Goal: Information Seeking & Learning: Learn about a topic

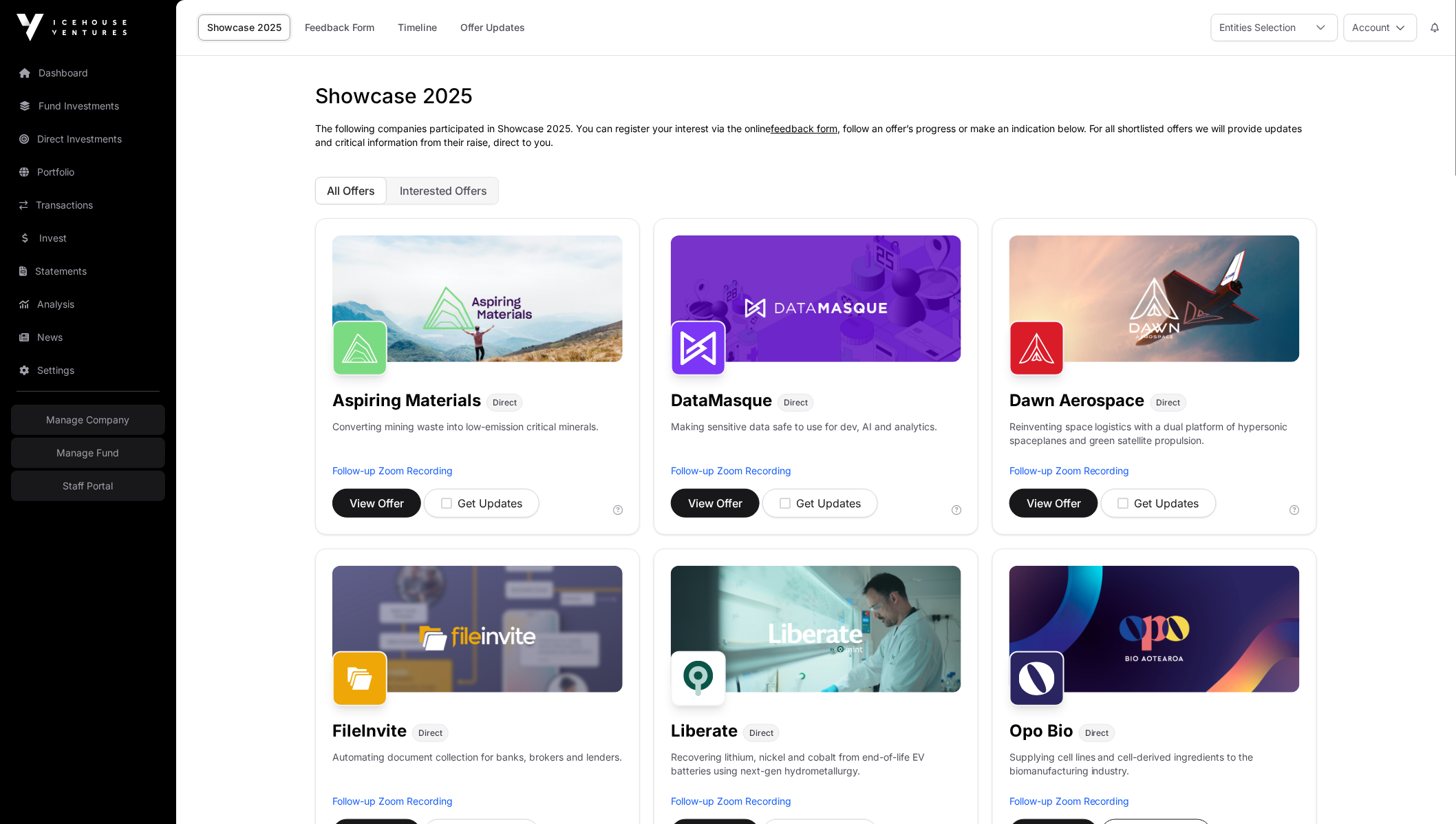
click at [903, 131] on p "The following companies participated in Showcase 2025. You can register your in…" at bounding box center [816, 136] width 1002 height 28
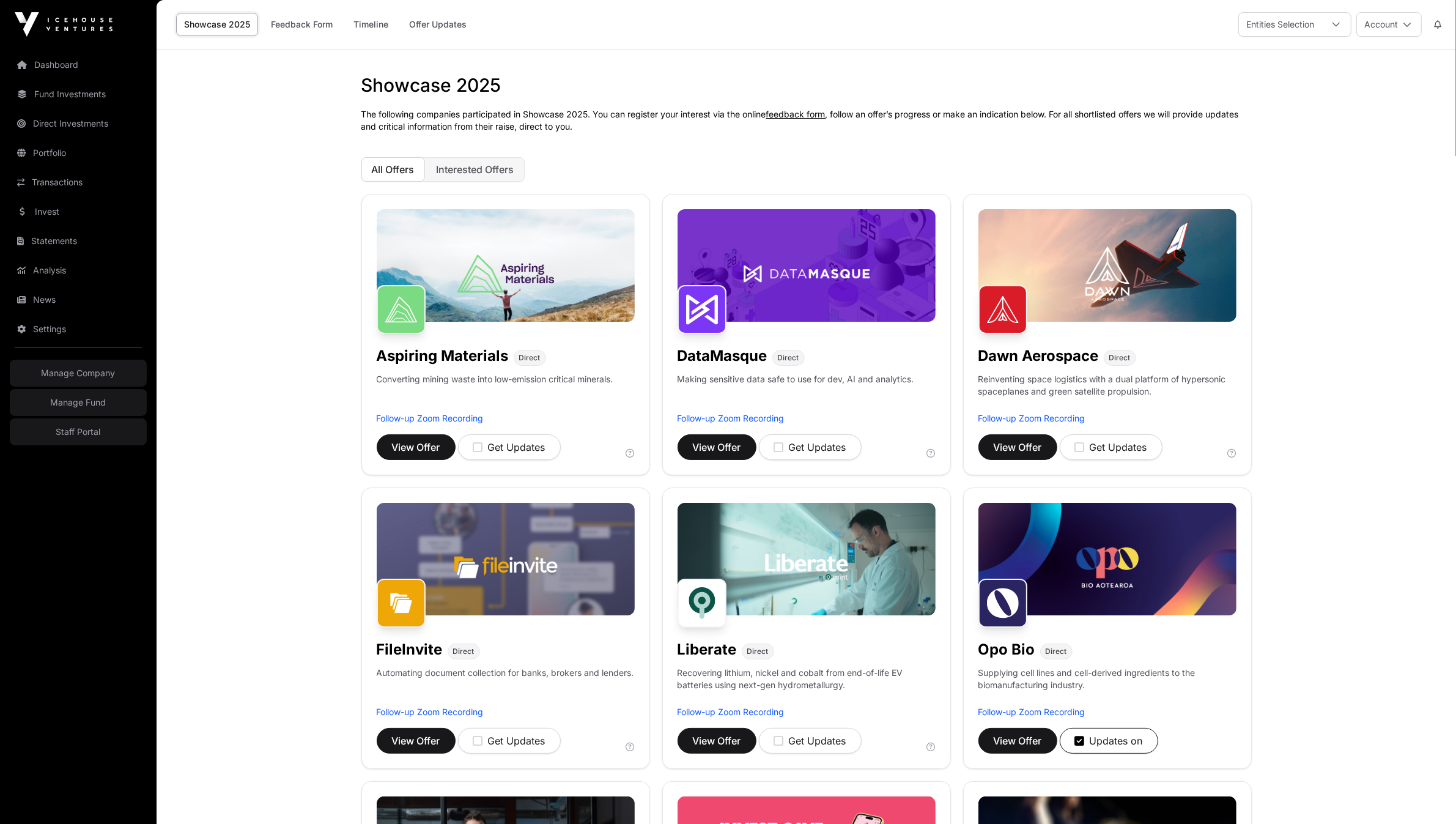
click at [58, 106] on link "Fund Investments" at bounding box center [78, 94] width 137 height 27
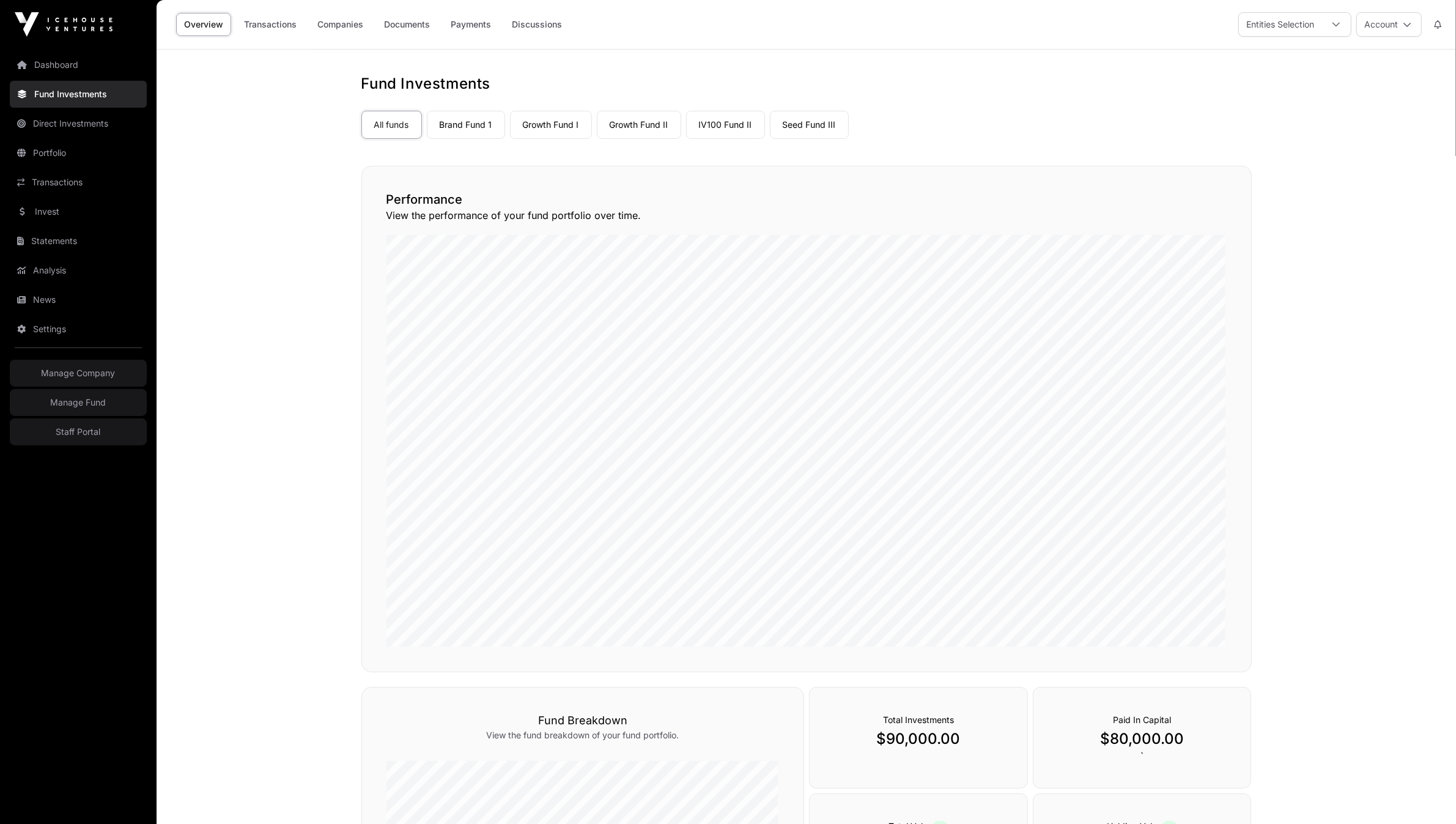
click at [57, 233] on link "Statements" at bounding box center [78, 240] width 137 height 27
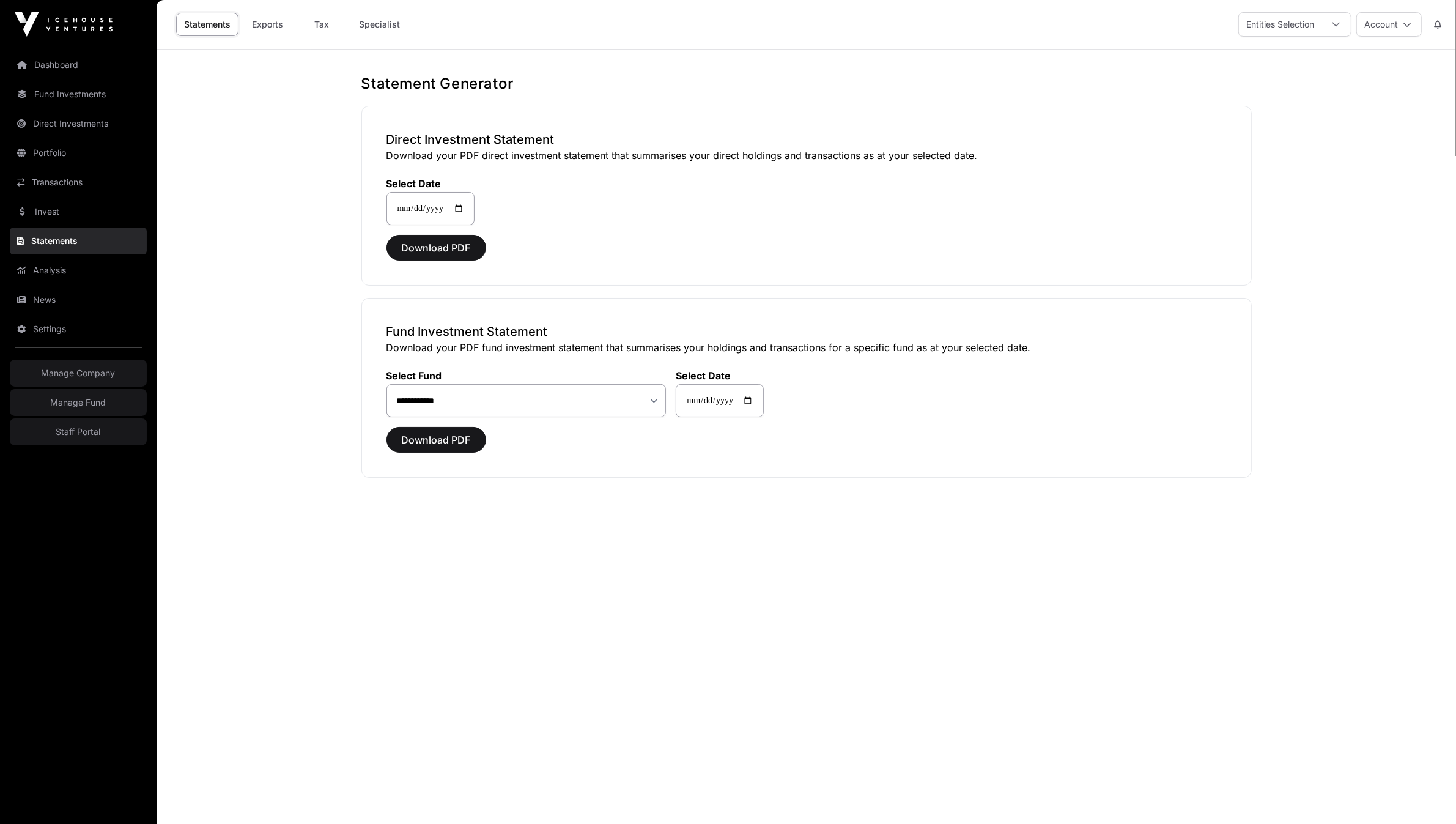
click at [329, 26] on link "Tax" at bounding box center [322, 24] width 49 height 23
select select
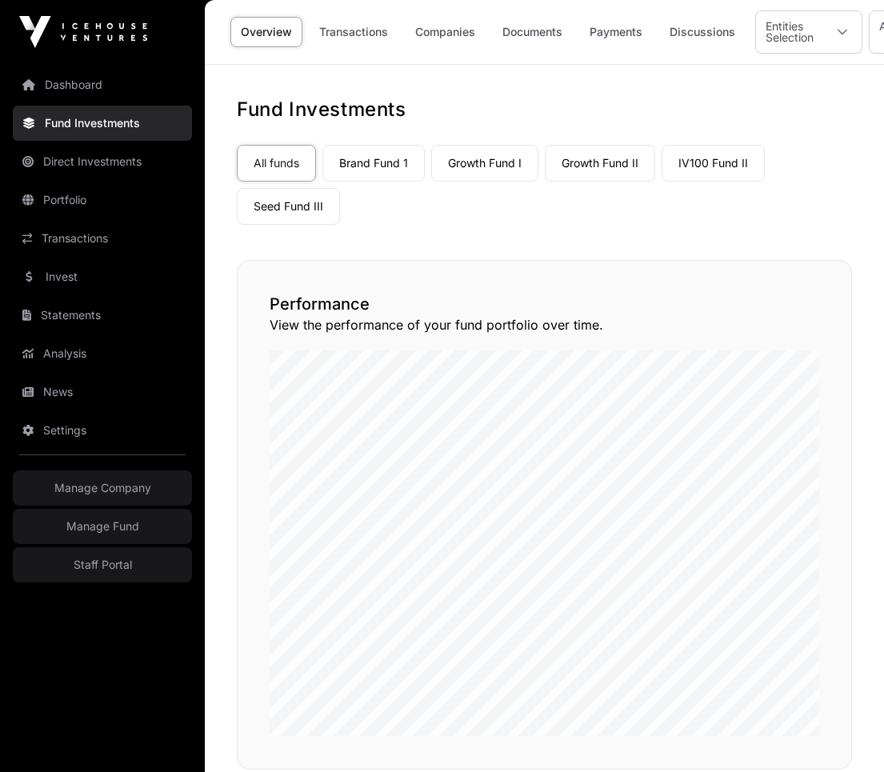
click at [457, 25] on link "Companies" at bounding box center [445, 32] width 81 height 30
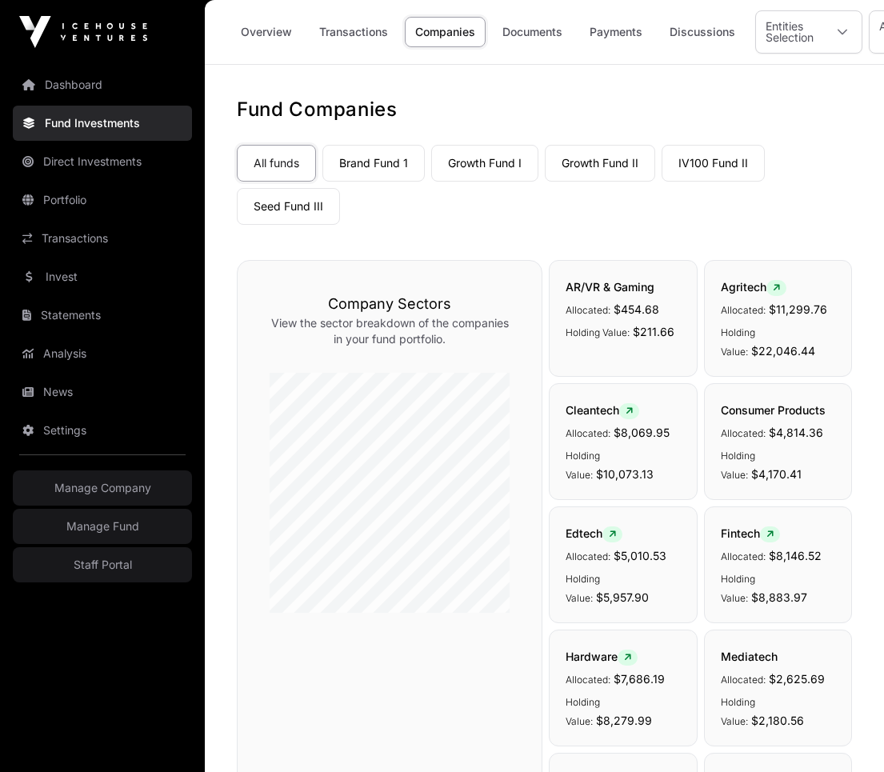
drag, startPoint x: 527, startPoint y: 124, endPoint x: 522, endPoint y: 117, distance: 8.7
click at [451, 202] on div "All funds Brand Fund 1 Growth Fund I Growth Fund II IV100 Fund II Seed Fund III" at bounding box center [544, 181] width 615 height 86
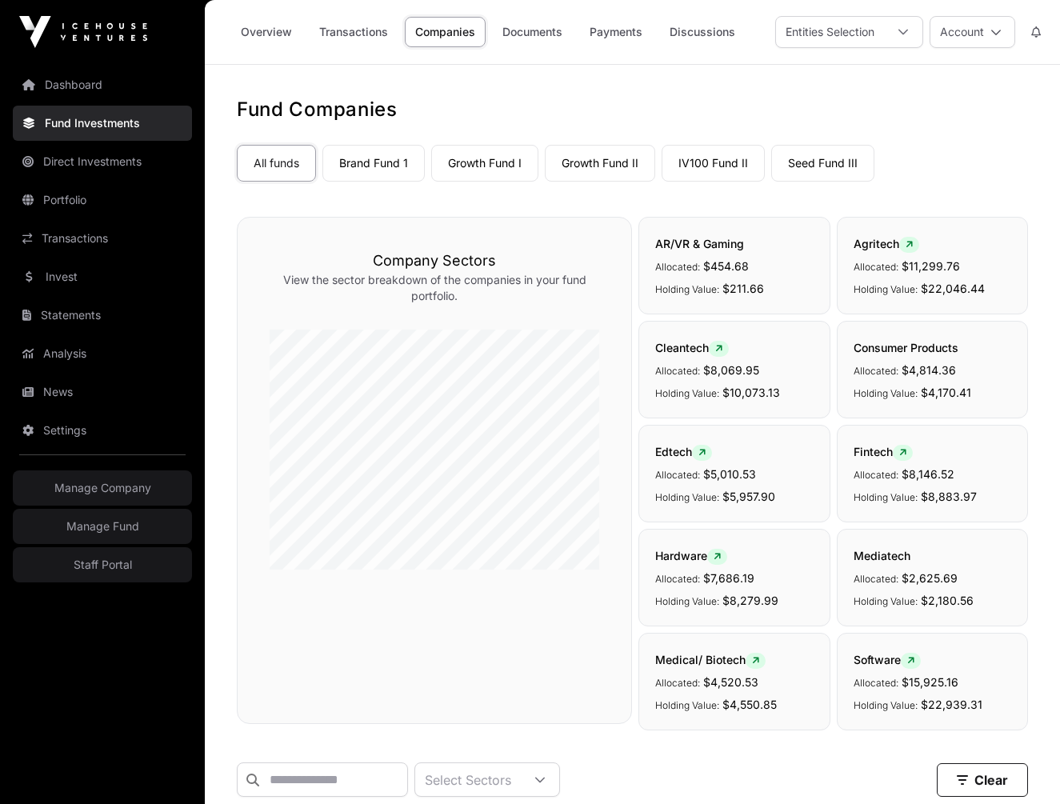
click at [602, 104] on h1 "Fund Companies" at bounding box center [632, 110] width 791 height 26
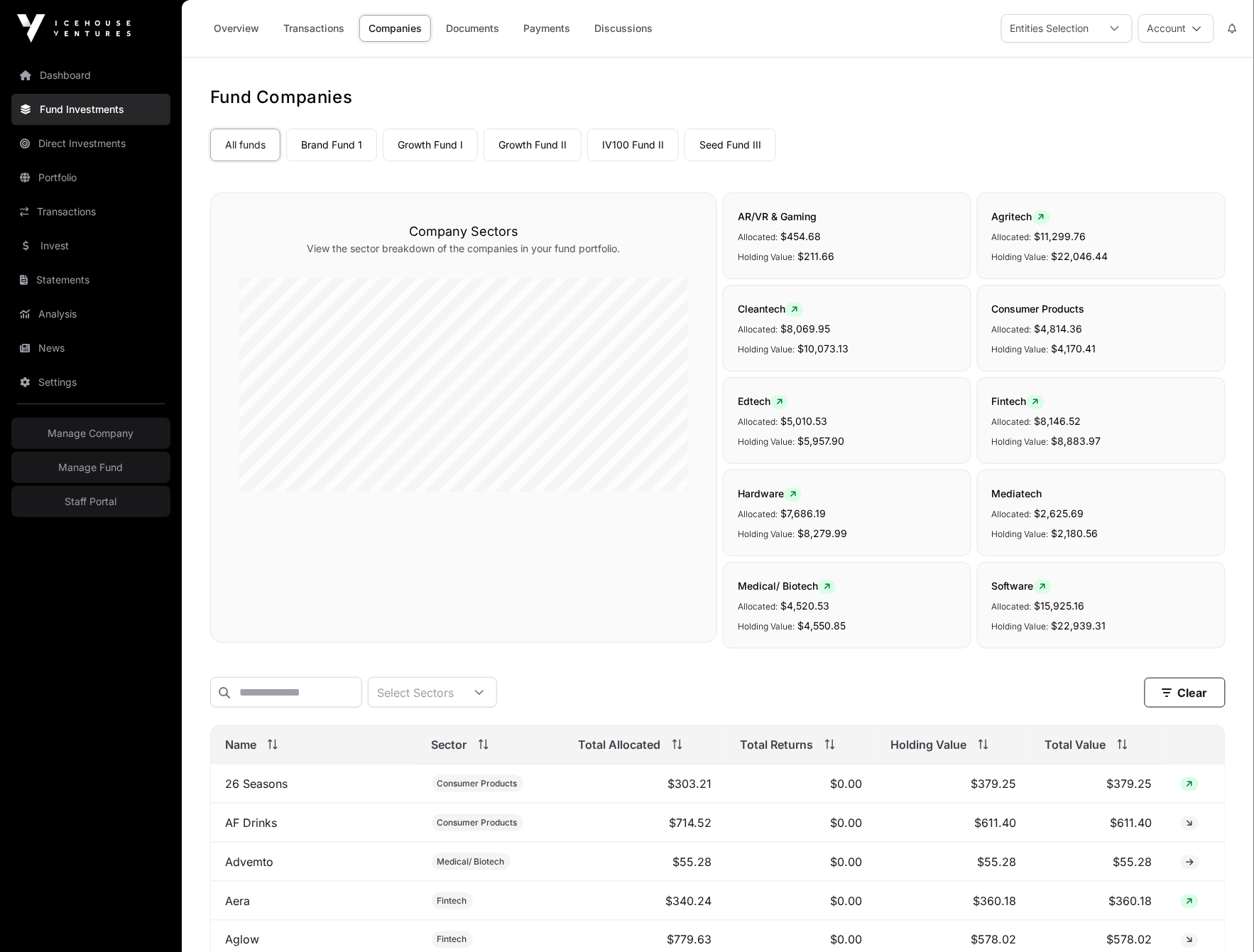
click at [969, 125] on div "All funds Brand Fund 1 Growth Fund I Growth Fund II IV100 Fund II Seed Fund III" at bounding box center [718, 141] width 1016 height 38
click at [480, 36] on link "Documents" at bounding box center [472, 28] width 72 height 27
click at [396, 32] on link "Companies" at bounding box center [395, 28] width 72 height 27
click at [64, 80] on link "Dashboard" at bounding box center [91, 75] width 159 height 31
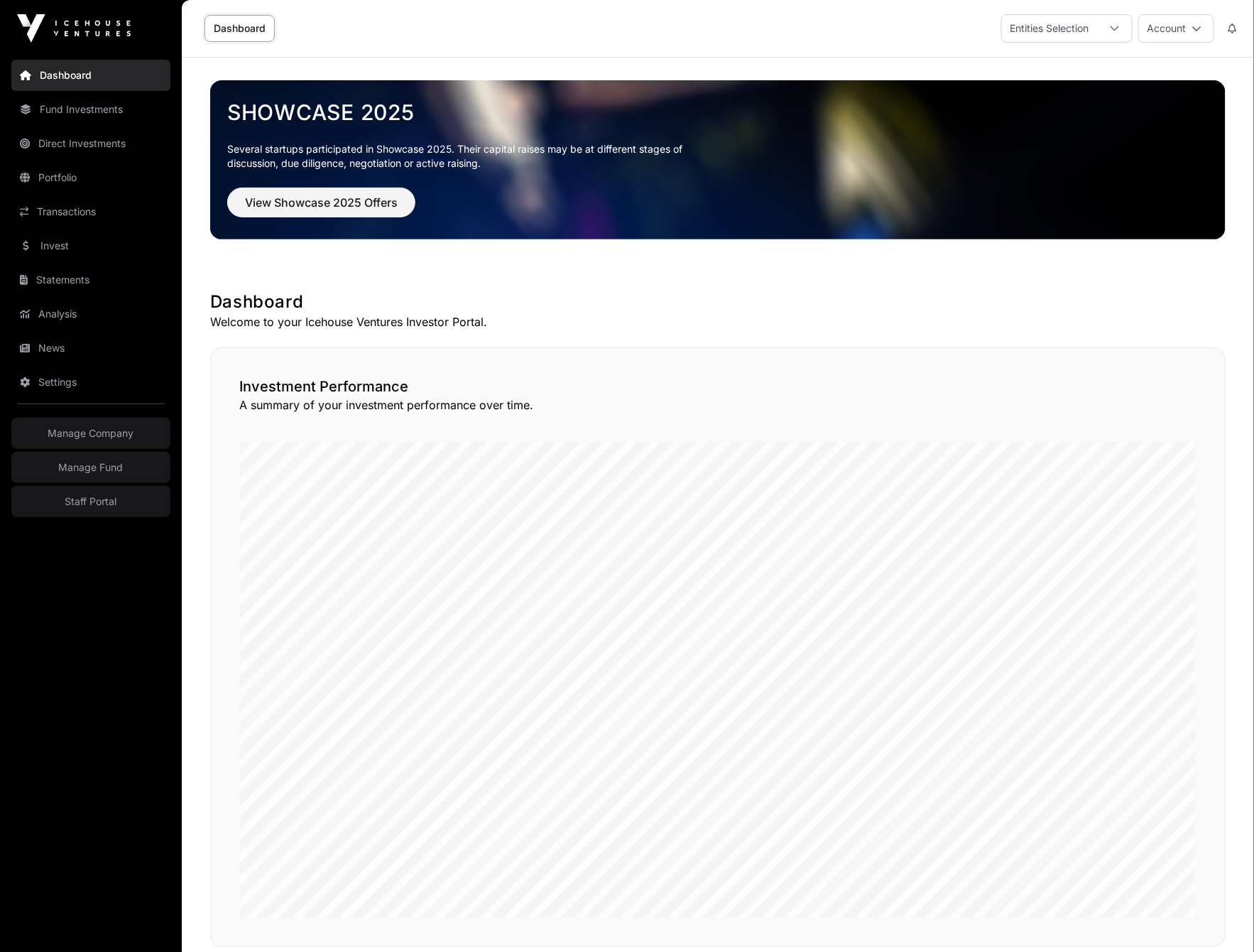
click at [83, 98] on link "Fund Investments" at bounding box center [91, 109] width 159 height 31
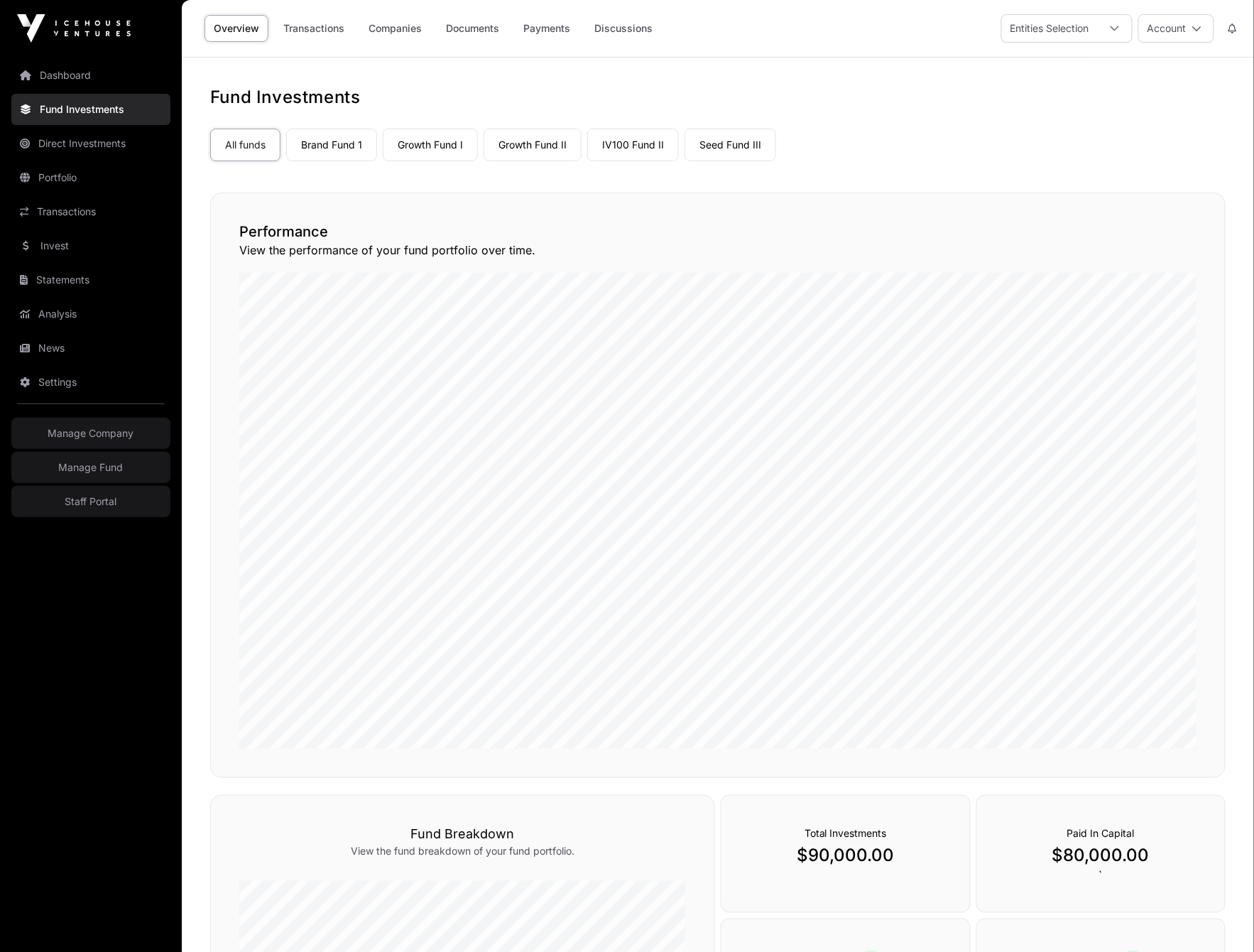
click at [80, 218] on link "Transactions" at bounding box center [91, 211] width 159 height 31
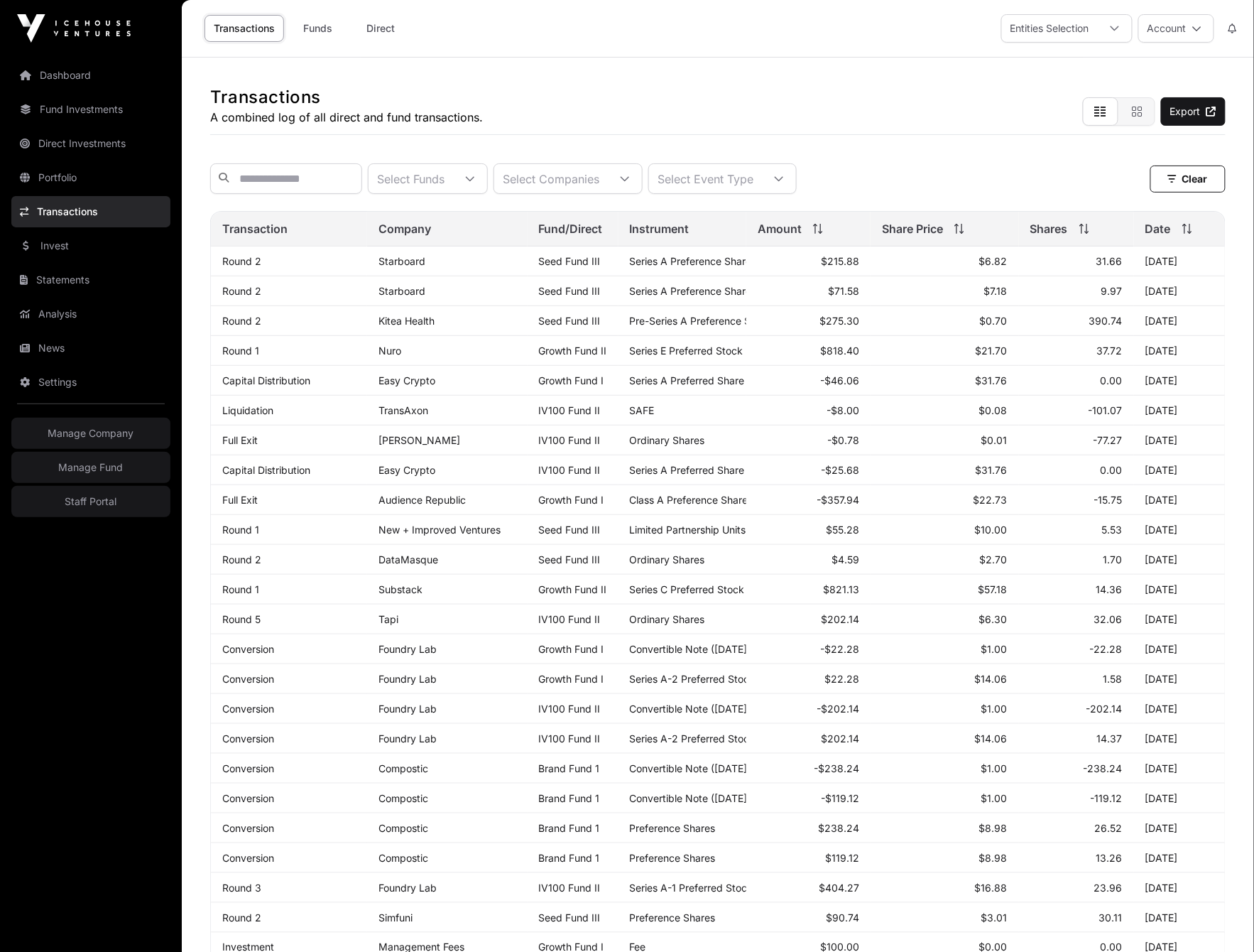
click at [52, 107] on link "Fund Investments" at bounding box center [91, 109] width 159 height 31
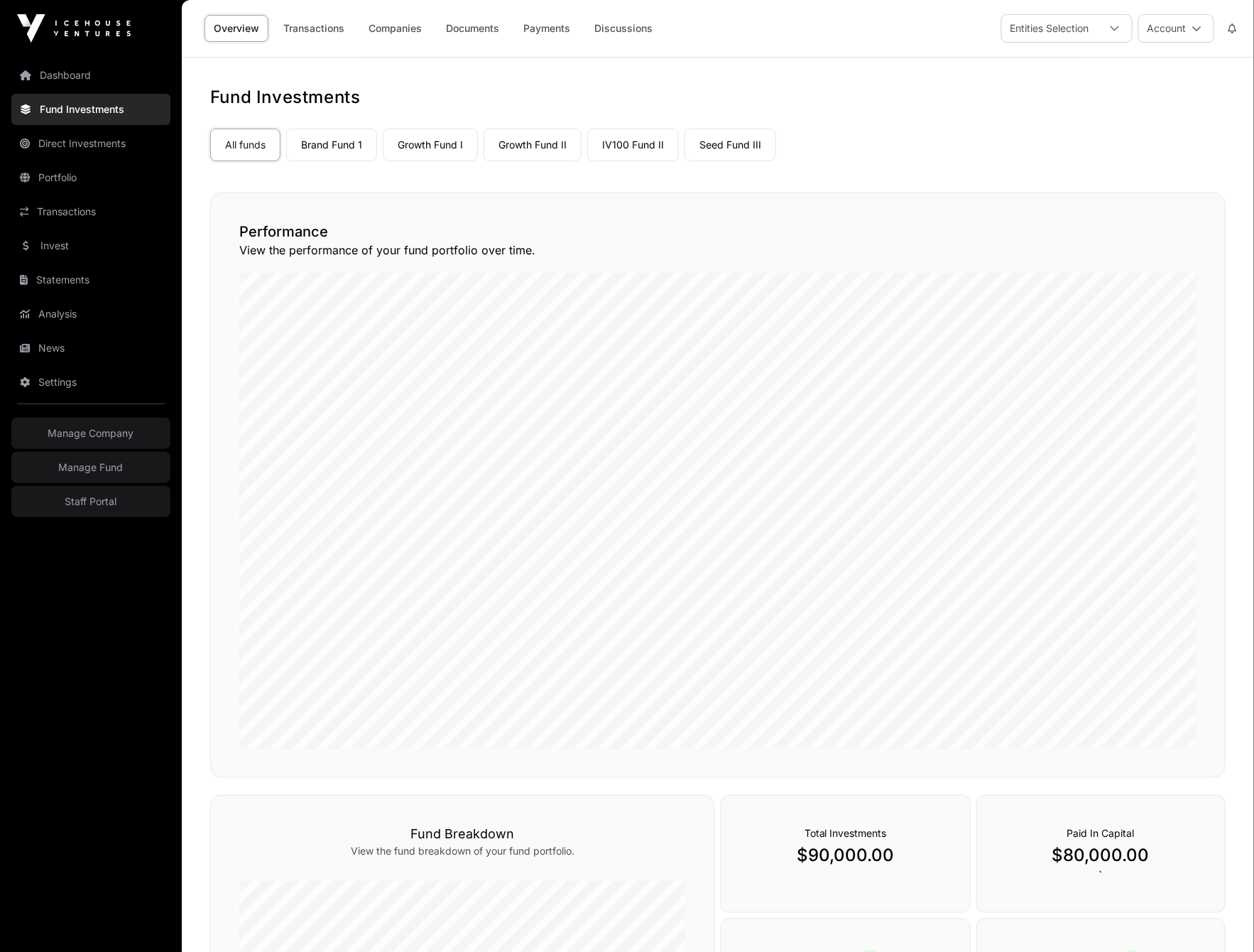
drag, startPoint x: 413, startPoint y: 144, endPoint x: 413, endPoint y: 151, distance: 7.0
click at [413, 144] on link "Growth Fund I" at bounding box center [430, 145] width 95 height 33
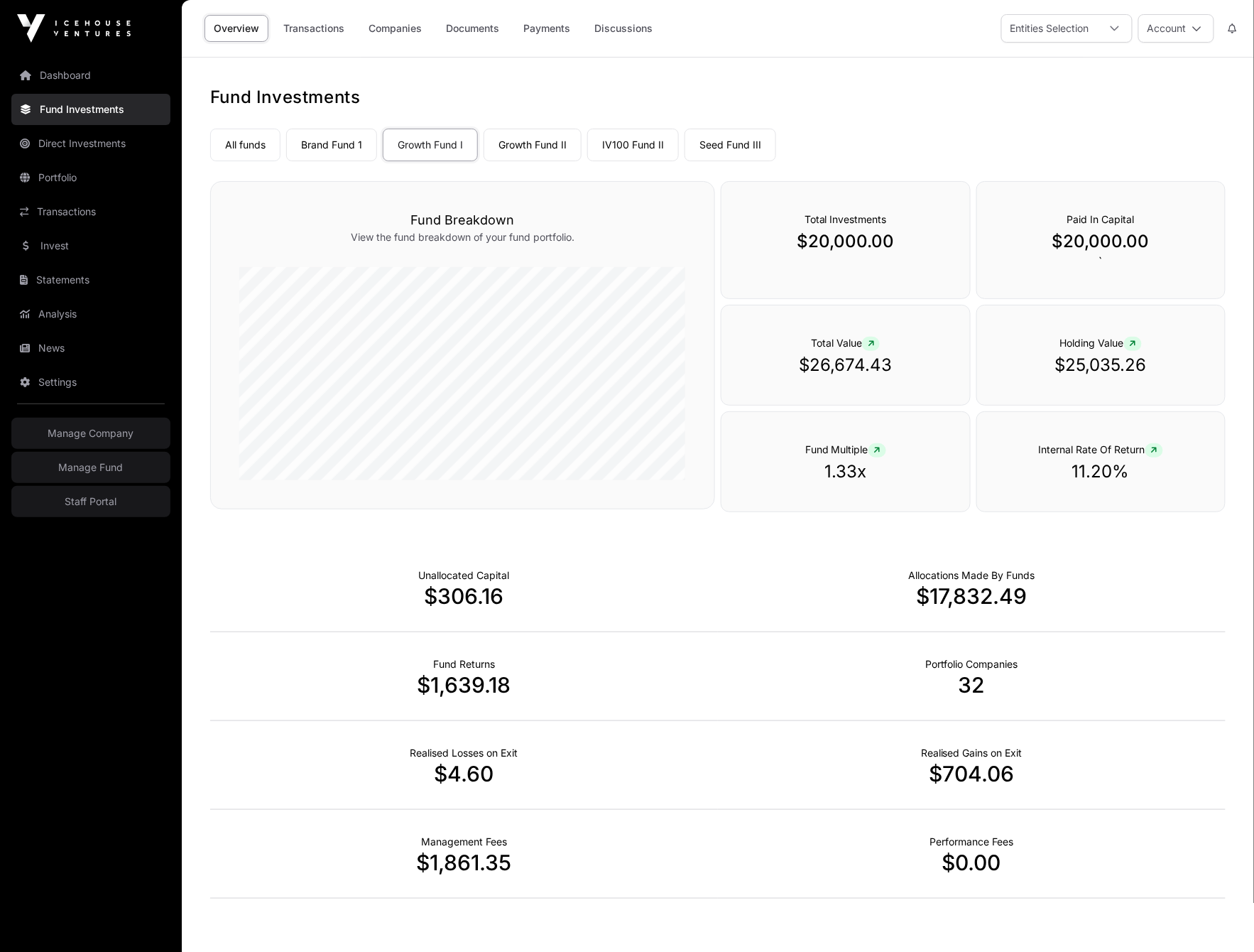
click at [325, 34] on link "Transactions" at bounding box center [314, 28] width 80 height 27
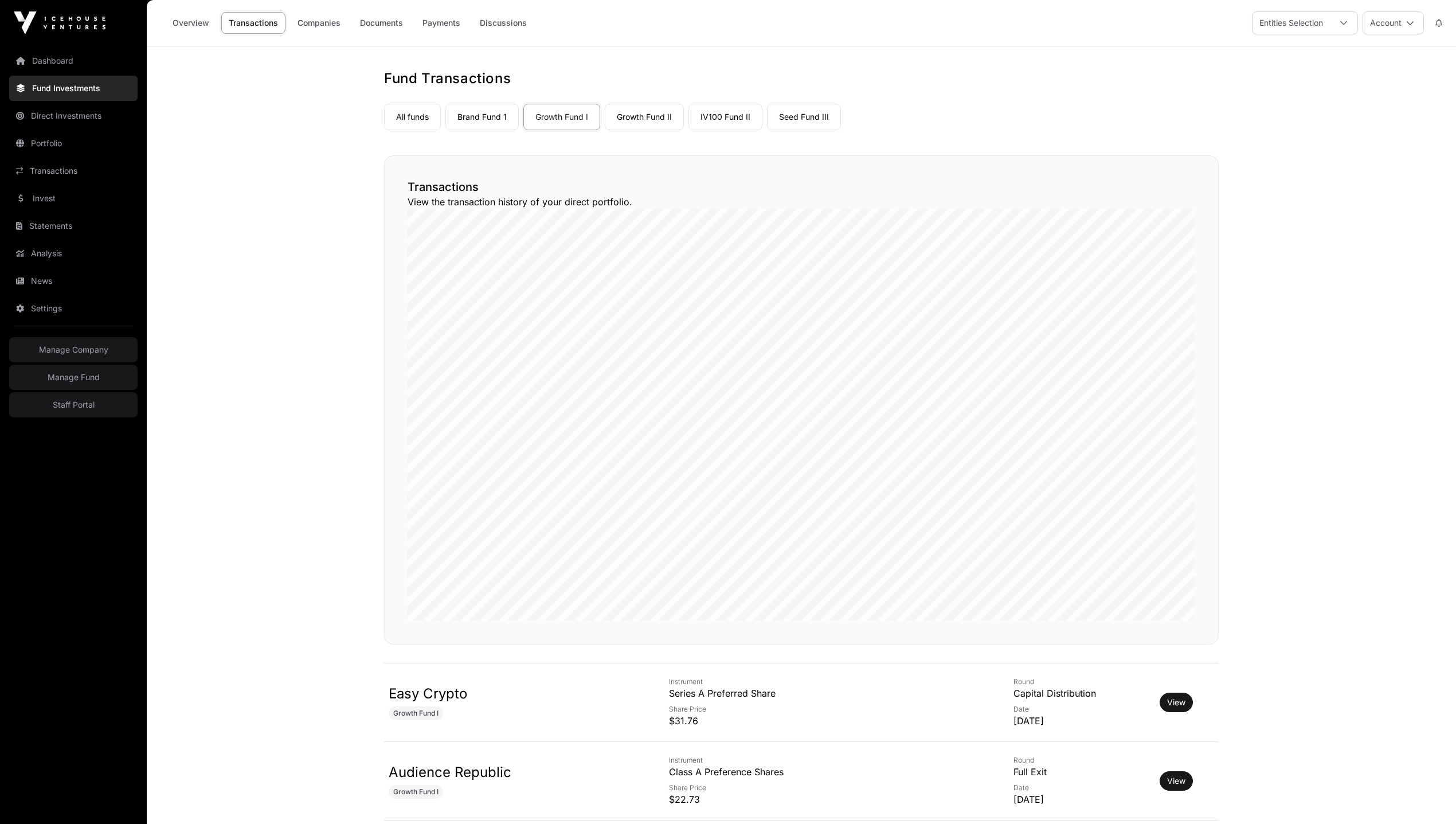
click at [1146, 24] on div "Overview Transactions Companies Documents Payments Discussions Entities Selecti…" at bounding box center [801, 23] width 1295 height 46
